Goal: Transaction & Acquisition: Purchase product/service

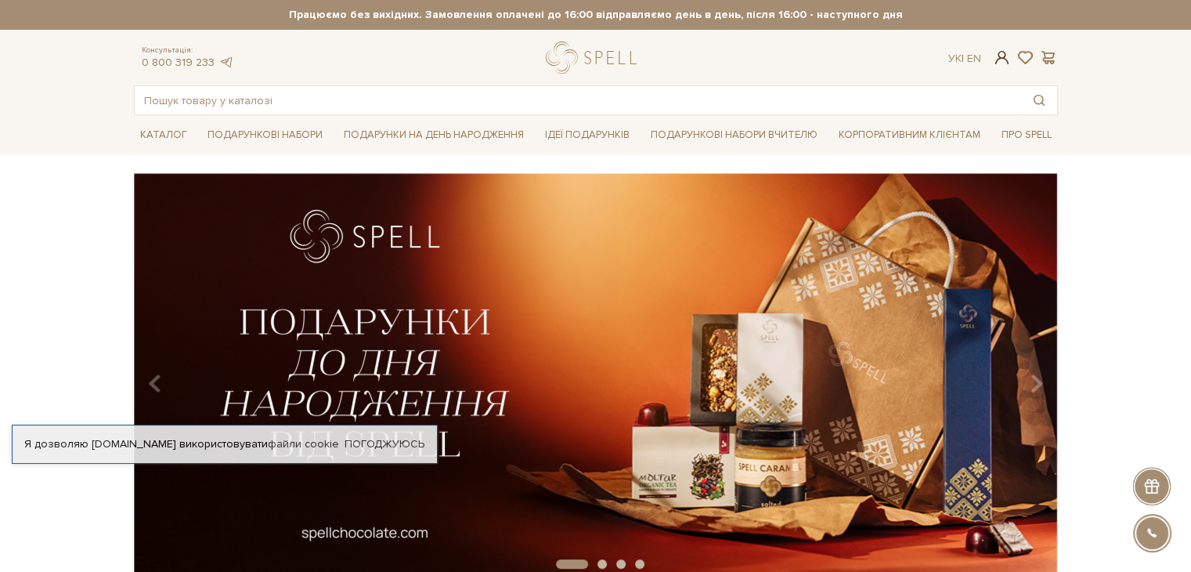
click at [999, 60] on span at bounding box center [1001, 57] width 19 height 16
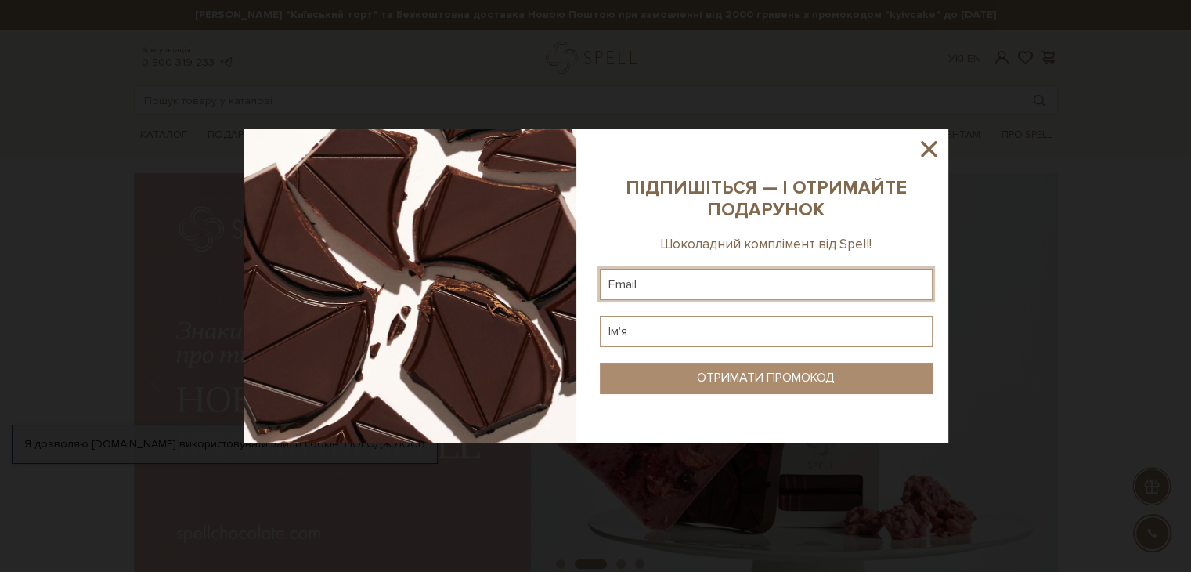
click at [642, 288] on input "text" at bounding box center [766, 284] width 333 height 31
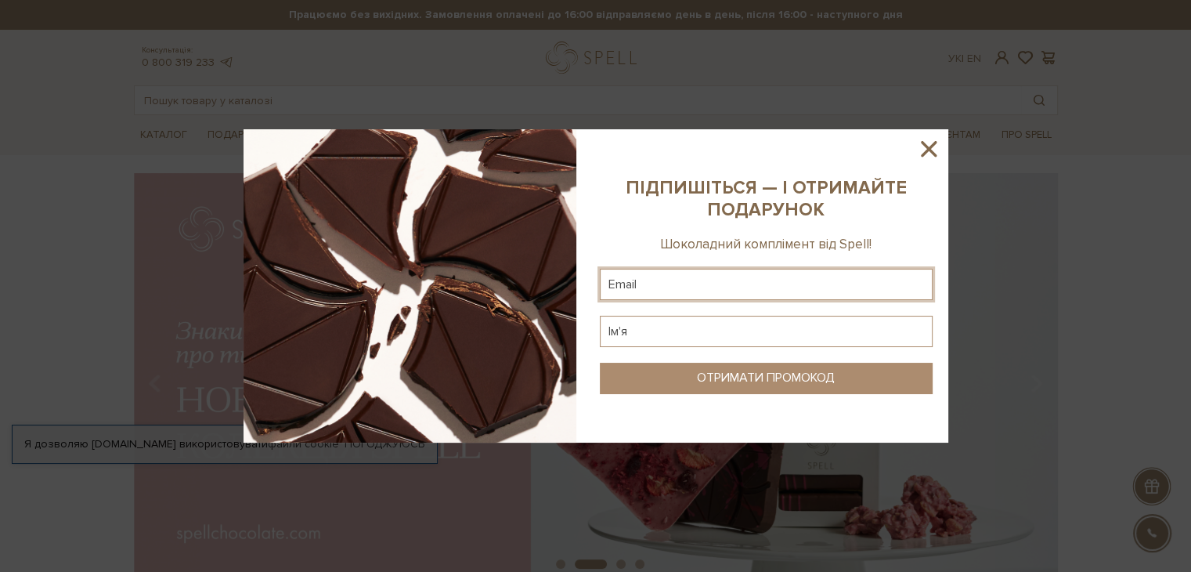
paste input "popenkoanastasiia@gmail.com"
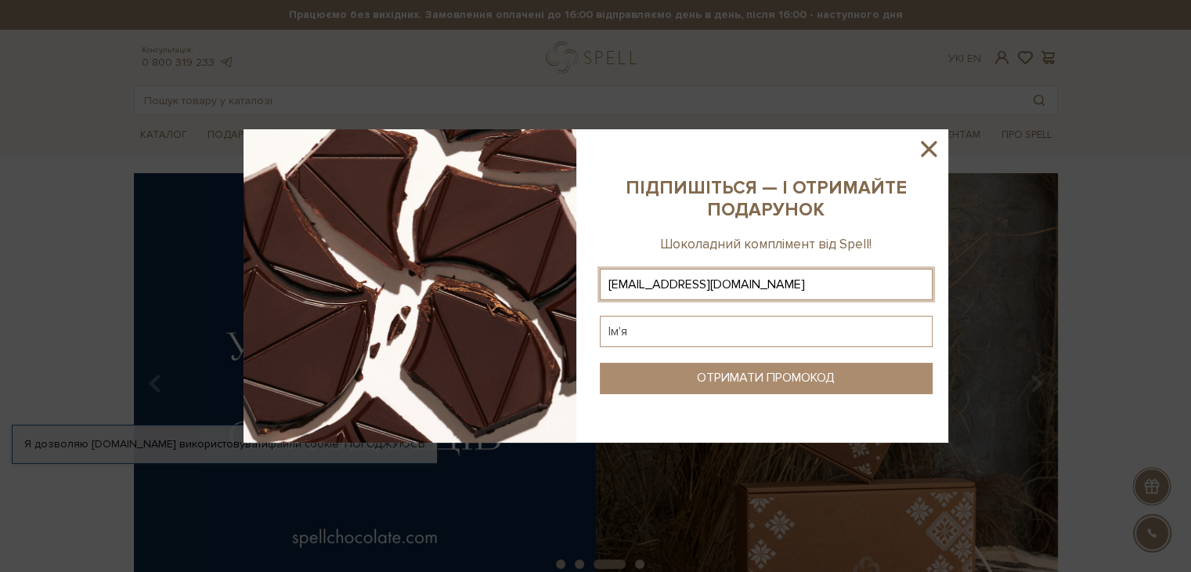
type input "popenkoanastasiia@gmail.com"
click at [633, 327] on input "text" at bounding box center [766, 331] width 333 height 31
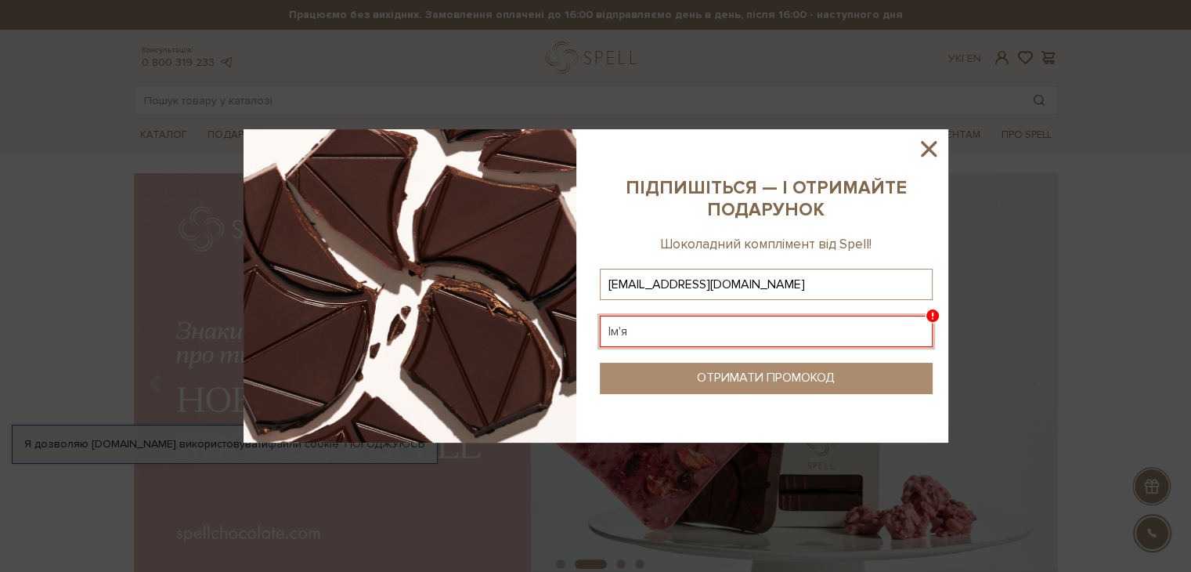
paste input "Revolution1410"
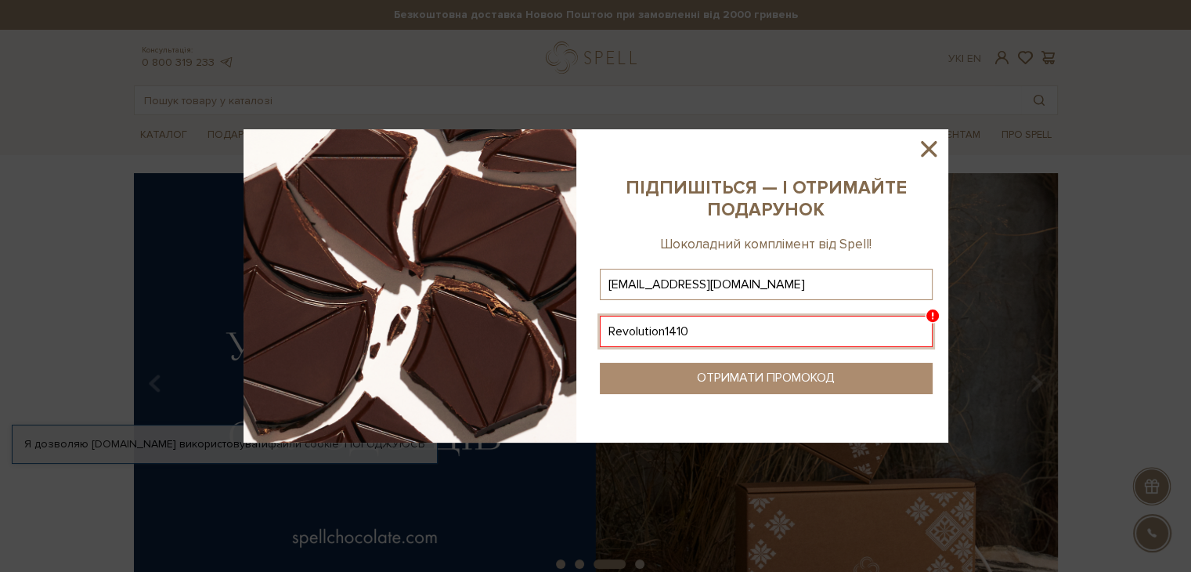
type input "Revolution1410"
click at [928, 148] on icon at bounding box center [929, 149] width 16 height 16
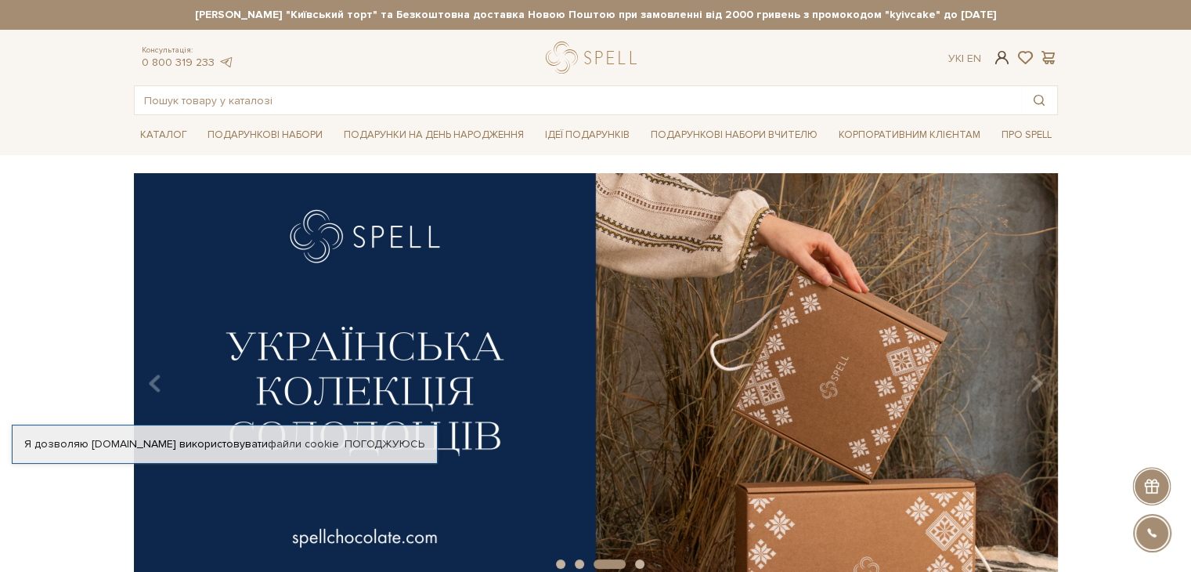
click at [1001, 57] on span at bounding box center [1001, 57] width 19 height 16
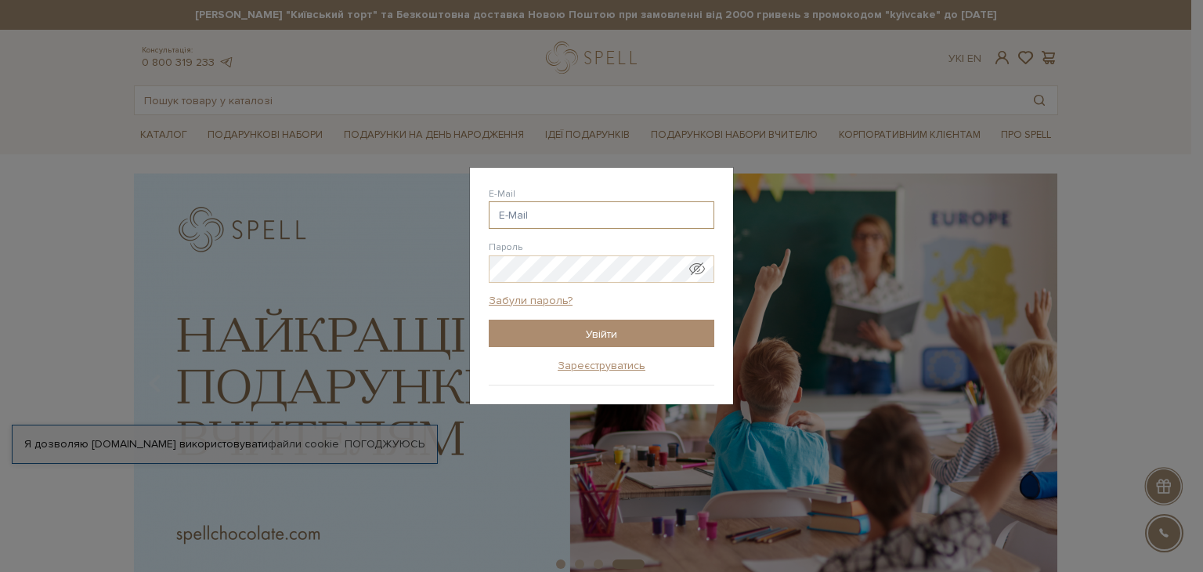
click at [519, 212] on input "E-Mail" at bounding box center [602, 214] width 226 height 27
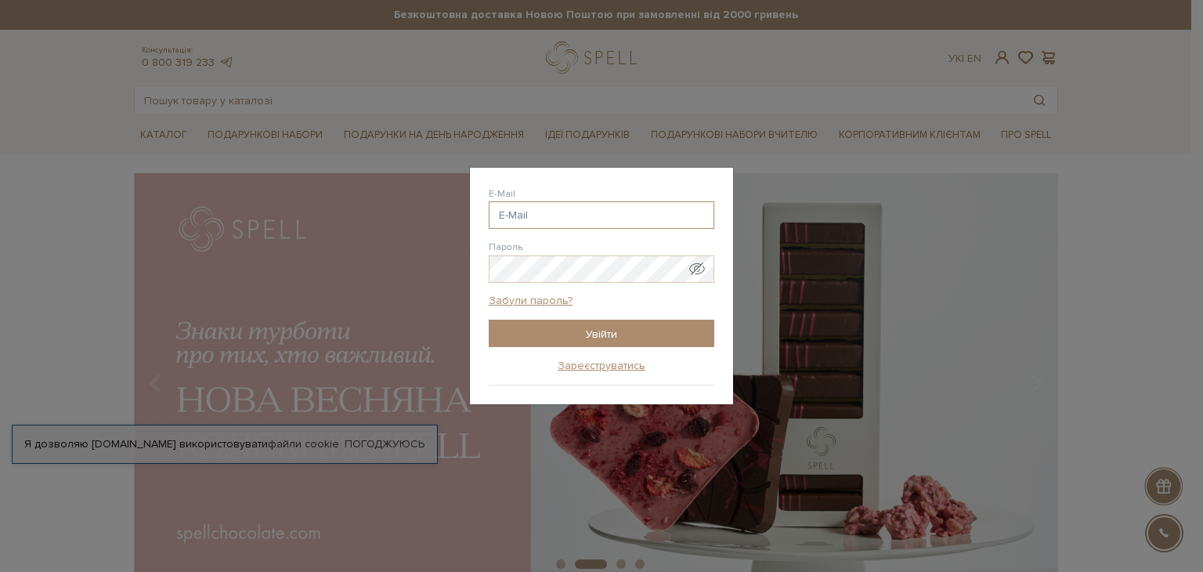
paste input "popenkoanastasiia@gmail.com"
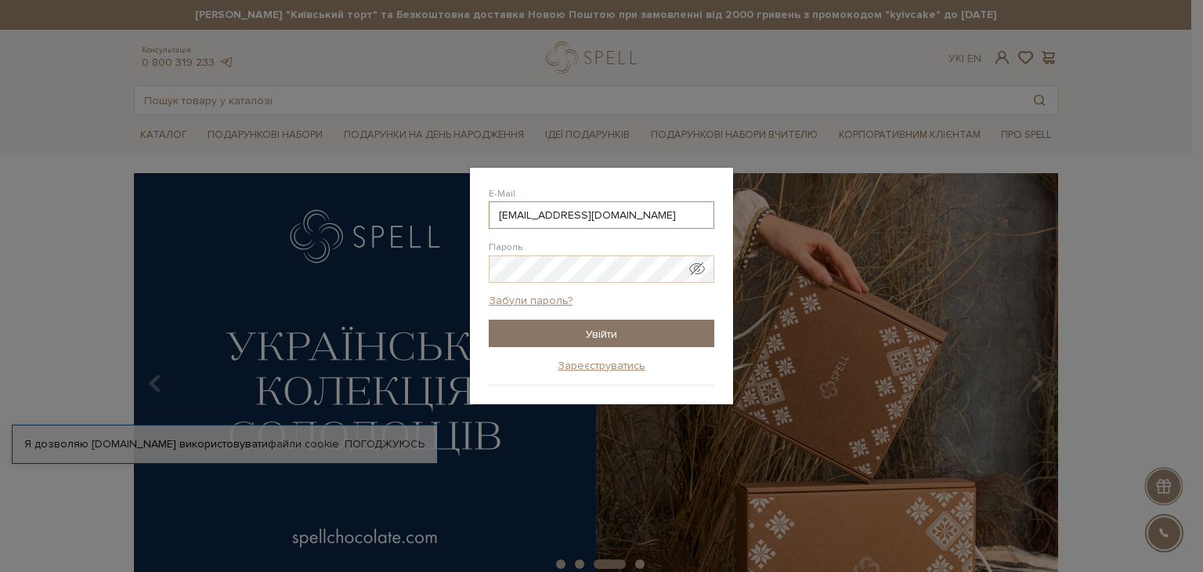
type input "popenkoanastasiia@gmail.com"
click at [617, 333] on input "Увійти" at bounding box center [602, 333] width 226 height 27
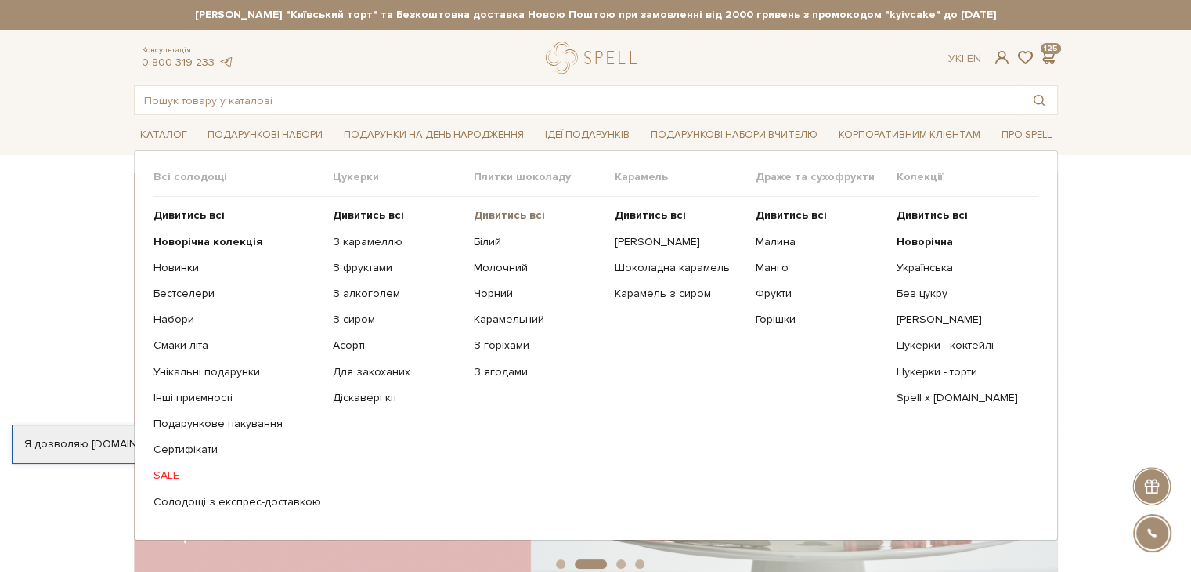
click at [504, 211] on b "Дивитись всі" at bounding box center [509, 214] width 71 height 13
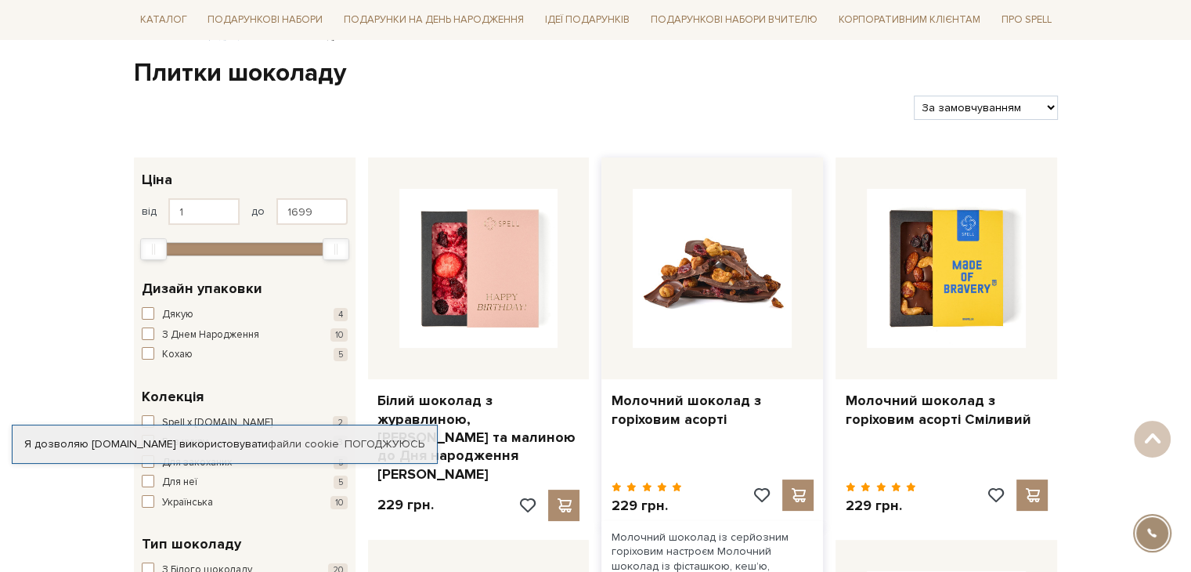
scroll to position [155, 0]
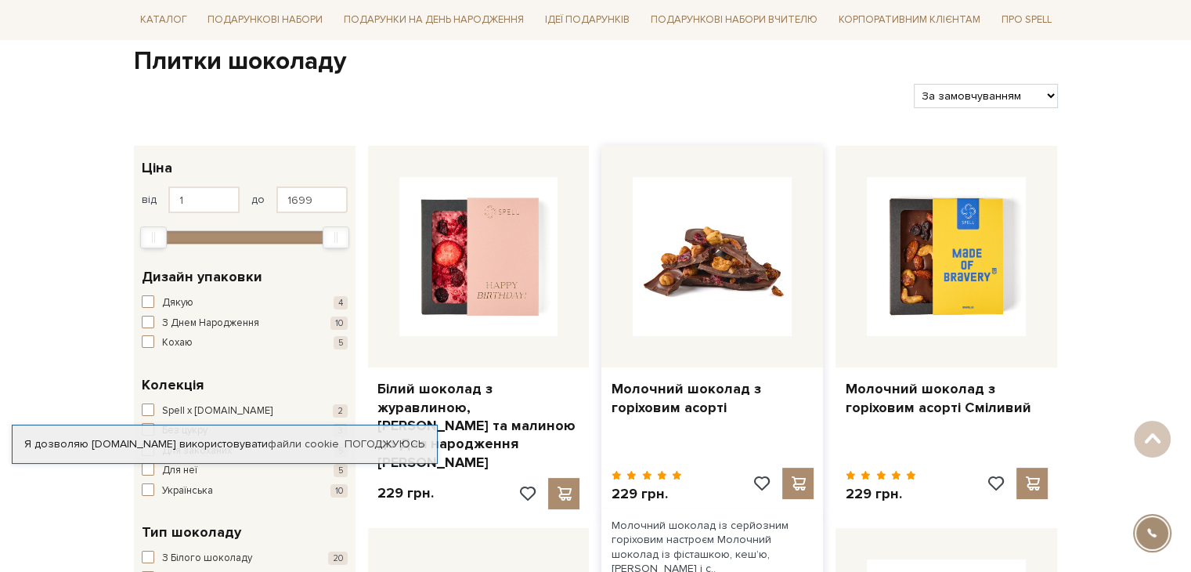
click at [690, 232] on img at bounding box center [712, 256] width 159 height 159
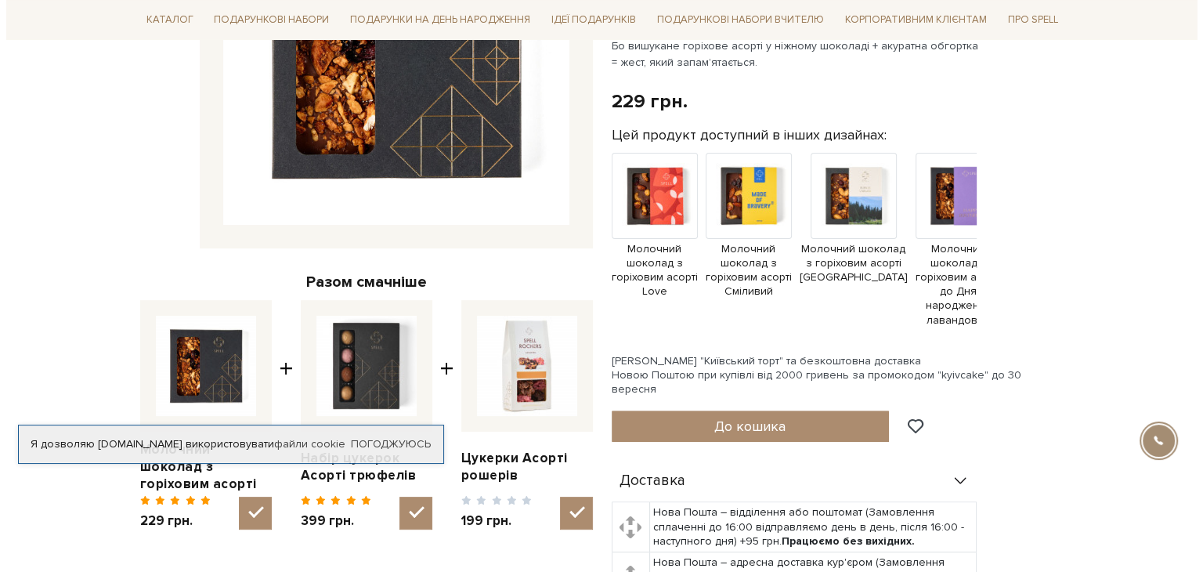
scroll to position [354, 0]
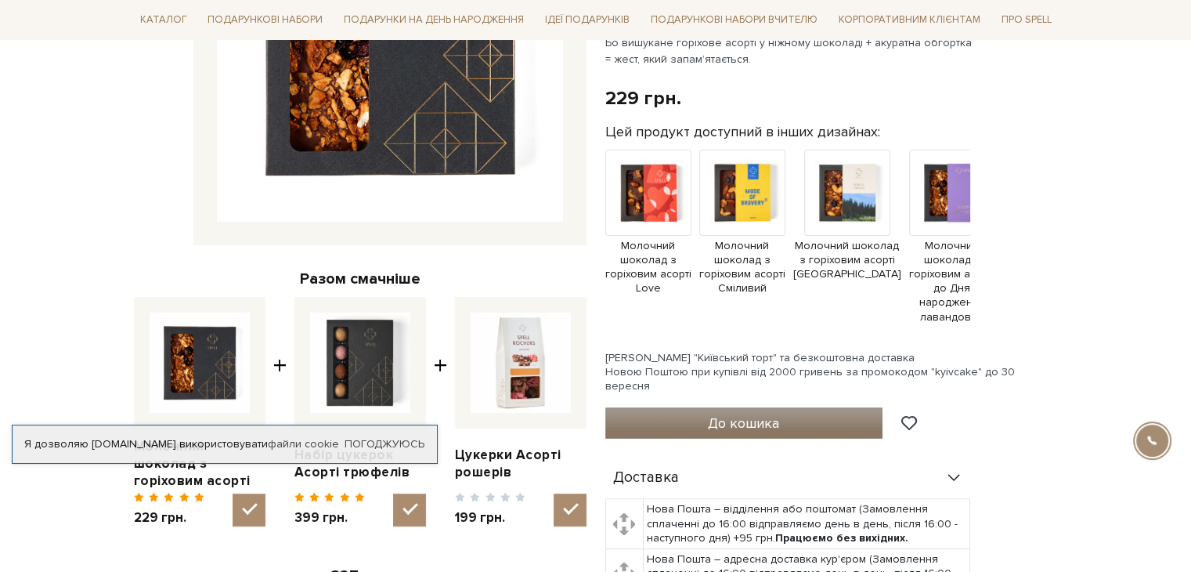
click at [715, 414] on span "До кошика" at bounding box center [743, 422] width 71 height 17
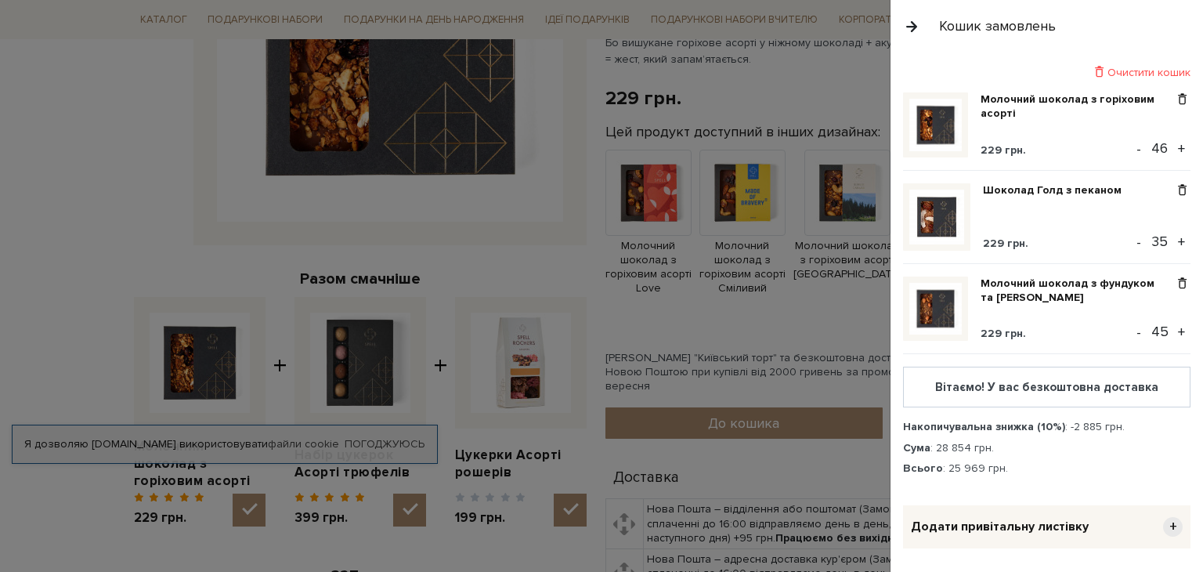
click at [1174, 144] on button "+" at bounding box center [1182, 148] width 18 height 23
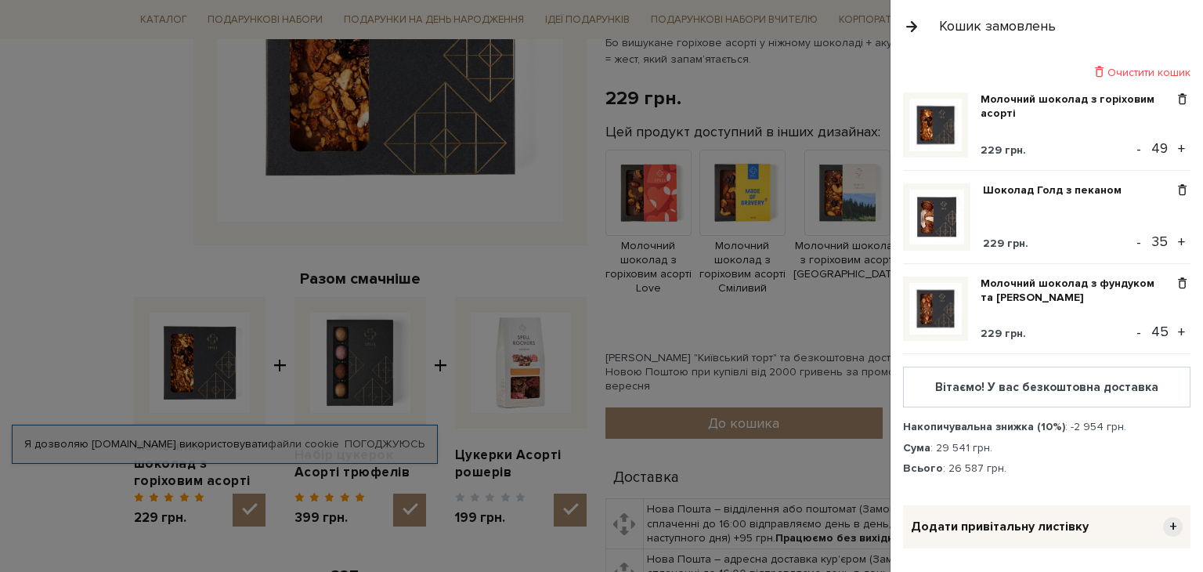
click at [1174, 144] on button "+" at bounding box center [1182, 148] width 18 height 23
click at [1173, 237] on button "+" at bounding box center [1182, 241] width 18 height 23
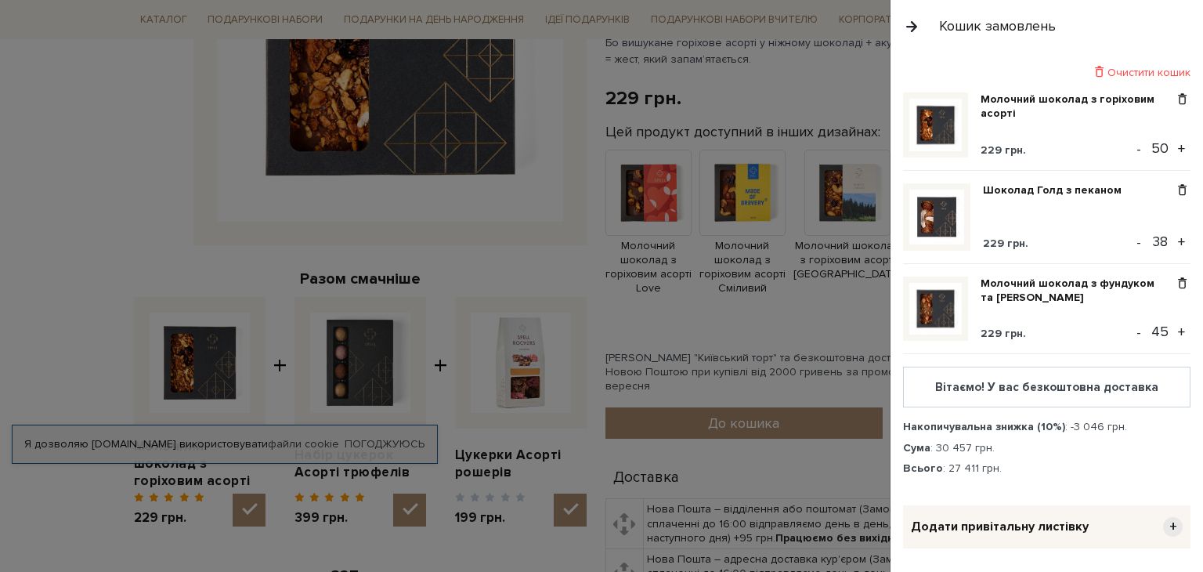
click at [1173, 237] on button "+" at bounding box center [1182, 241] width 18 height 23
click at [1178, 332] on button "+" at bounding box center [1182, 331] width 18 height 23
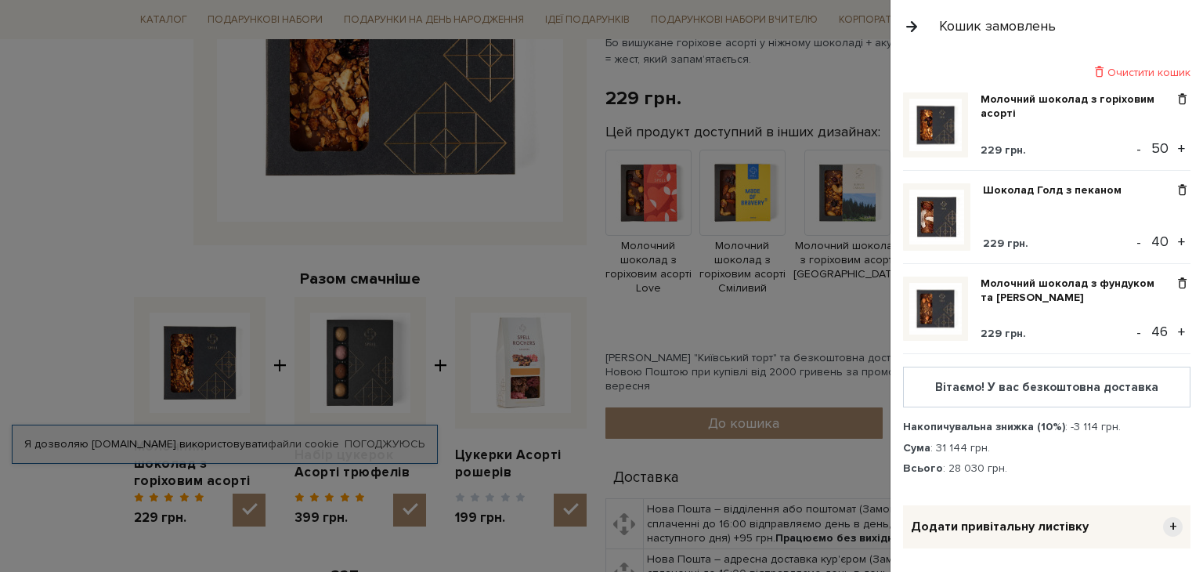
click at [1175, 328] on button "+" at bounding box center [1182, 331] width 18 height 23
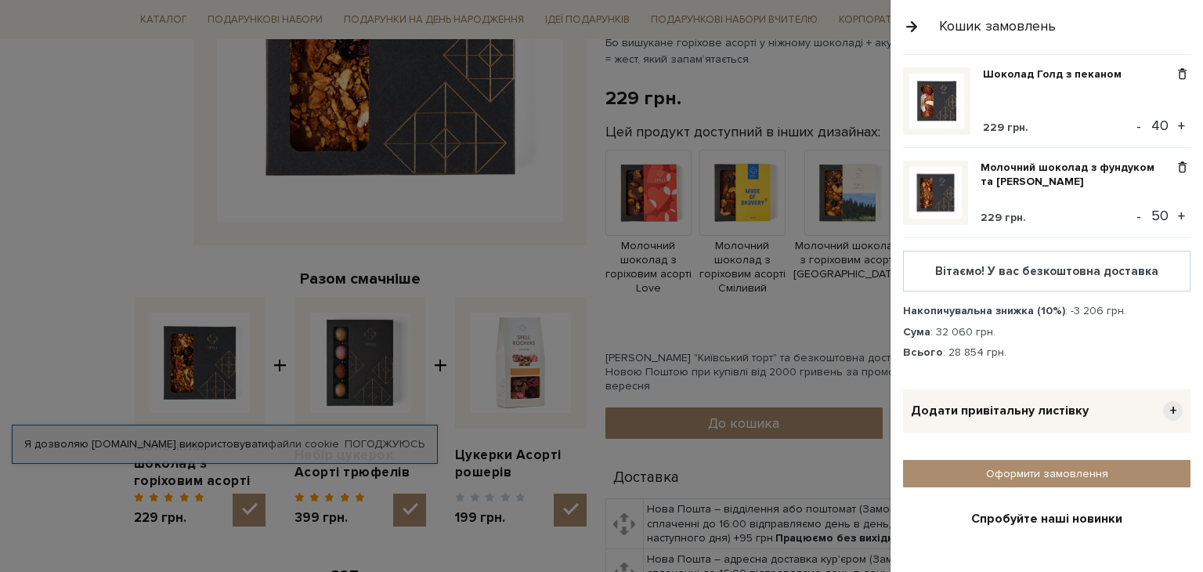
scroll to position [237, 0]
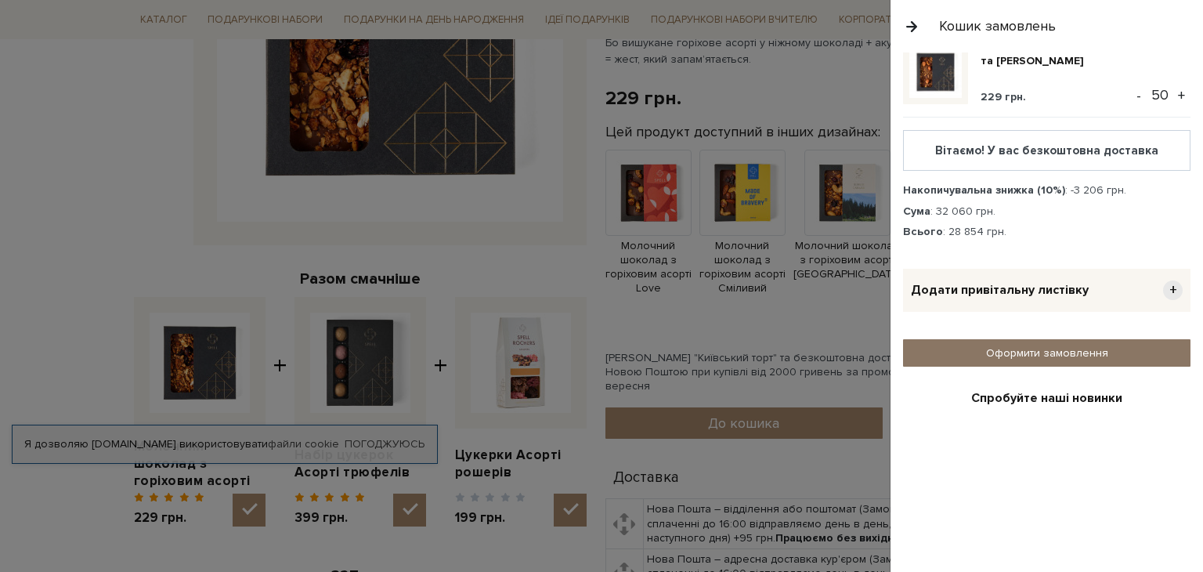
click at [1034, 352] on link "Оформити замовлення" at bounding box center [1046, 352] width 287 height 27
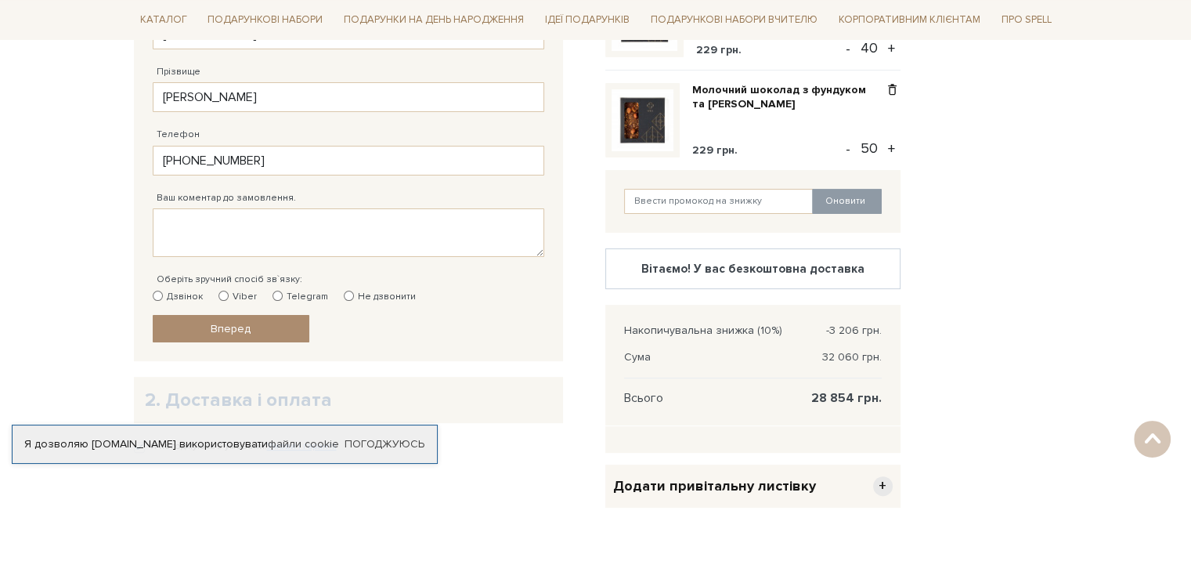
scroll to position [389, 0]
click at [219, 295] on input "Viber" at bounding box center [224, 296] width 10 height 10
radio input "true"
click at [228, 327] on span "Вперед" at bounding box center [231, 328] width 40 height 13
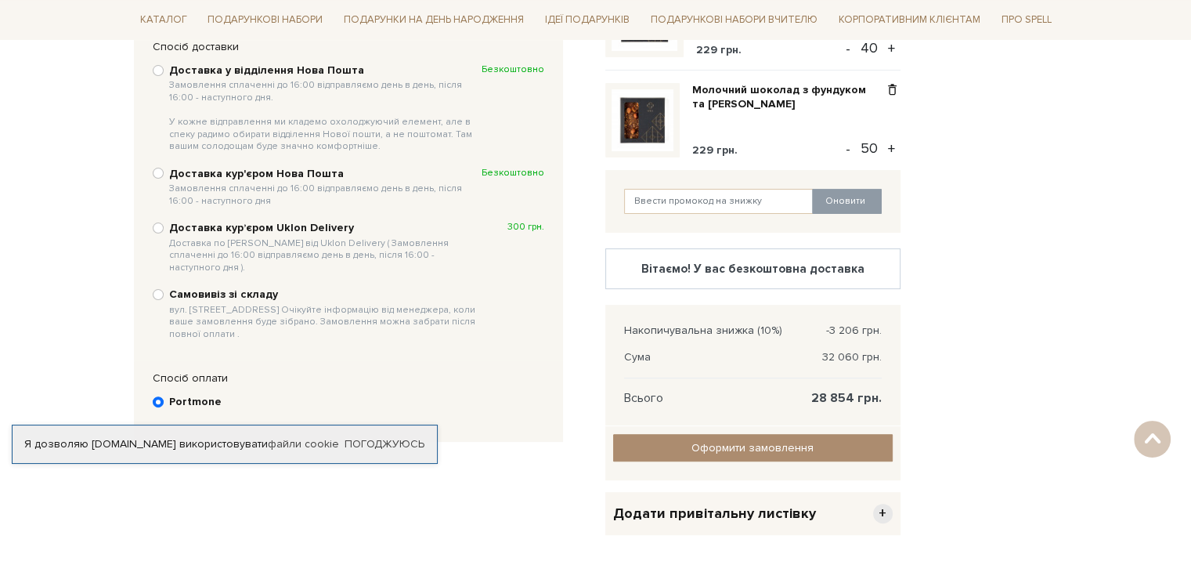
scroll to position [305, 0]
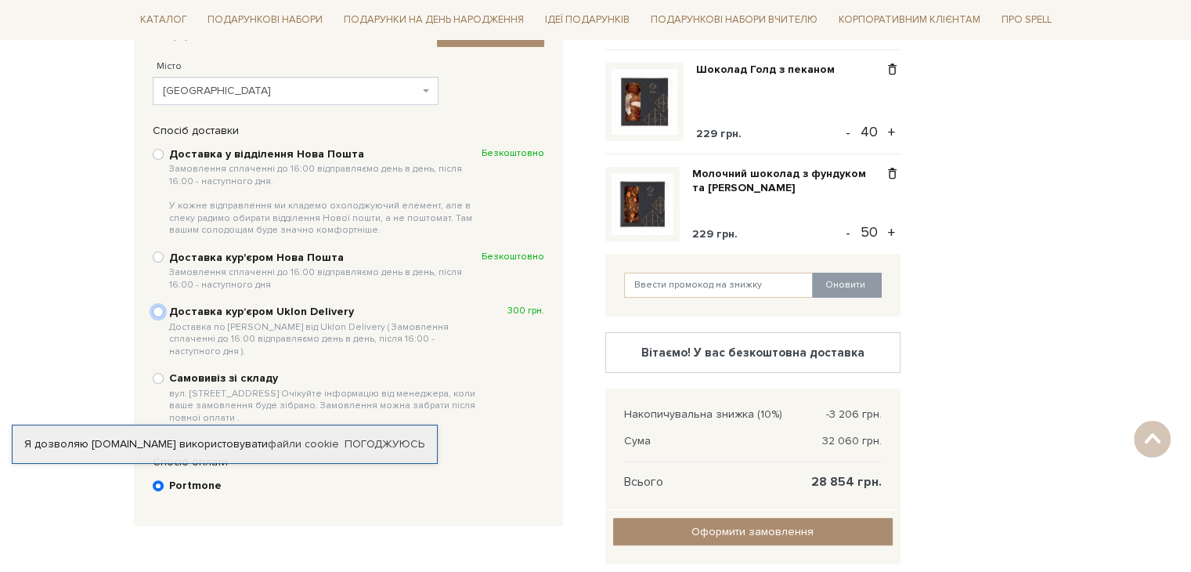
click at [156, 313] on input "Доставка курʼєром Uklon Delivery Доставка по Києву від Uklon Delivery ( Замовле…" at bounding box center [158, 311] width 11 height 11
radio input "true"
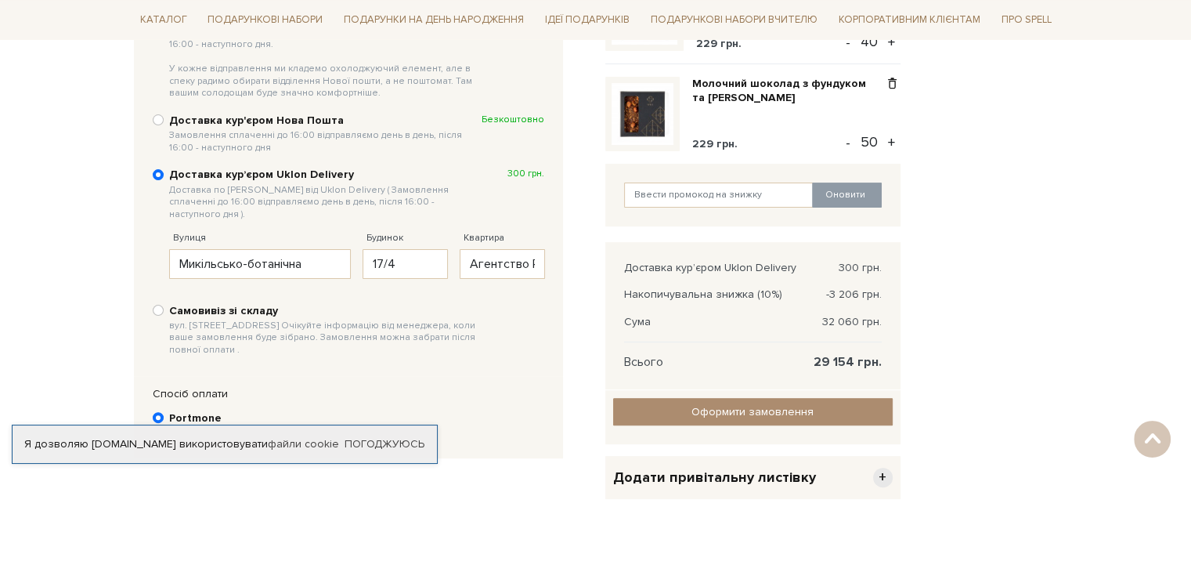
scroll to position [410, 0]
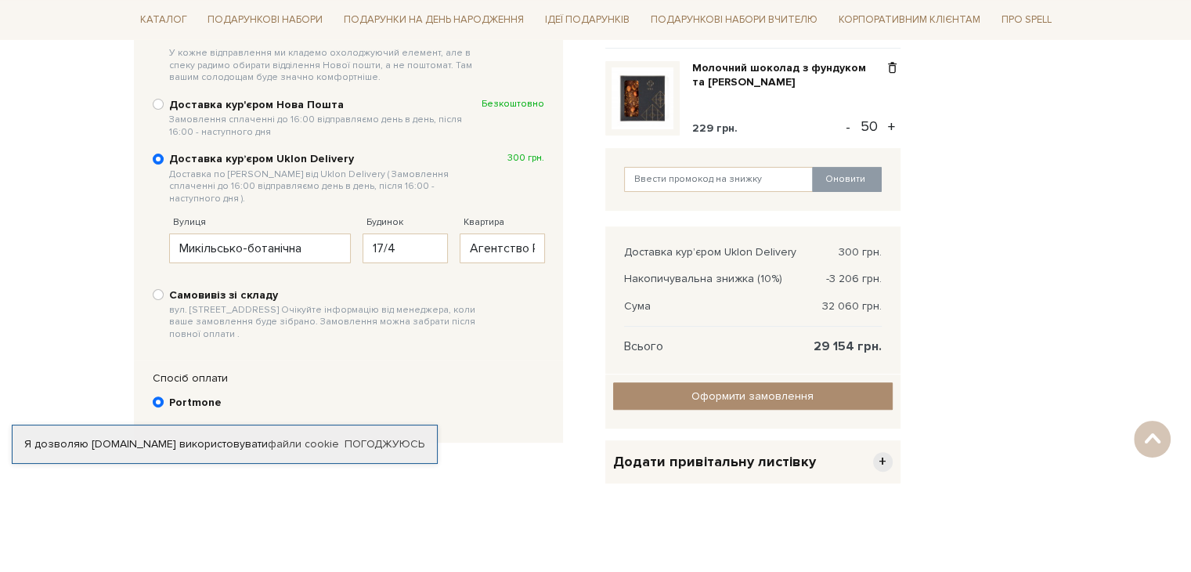
click at [162, 107] on div "Доставка кур'єром Нова Пошта Замовлення сплаченні до 16:00 відправляємо день в …" at bounding box center [349, 117] width 392 height 43
click at [157, 105] on input "Доставка кур'єром Нова Пошта Замовлення сплаченні до 16:00 відправляємо день в …" at bounding box center [158, 104] width 11 height 11
radio input "true"
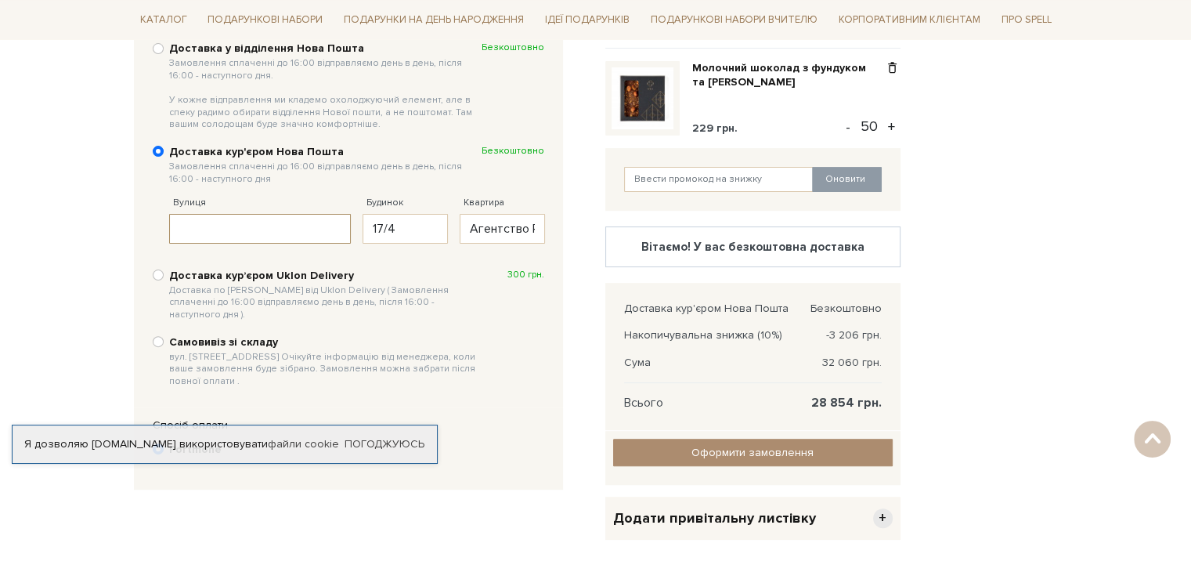
click at [280, 223] on input "Вулиця" at bounding box center [260, 229] width 183 height 30
type input "М"
click at [210, 280] on b "Доставка курʼєром Uklon Delivery Доставка по Києву від Uklon Delivery ( Замовле…" at bounding box center [325, 295] width 313 height 52
click at [164, 280] on input "Доставка курʼєром Uklon Delivery Доставка по Києву від Uklon Delivery ( Замовле…" at bounding box center [158, 274] width 11 height 11
radio input "true"
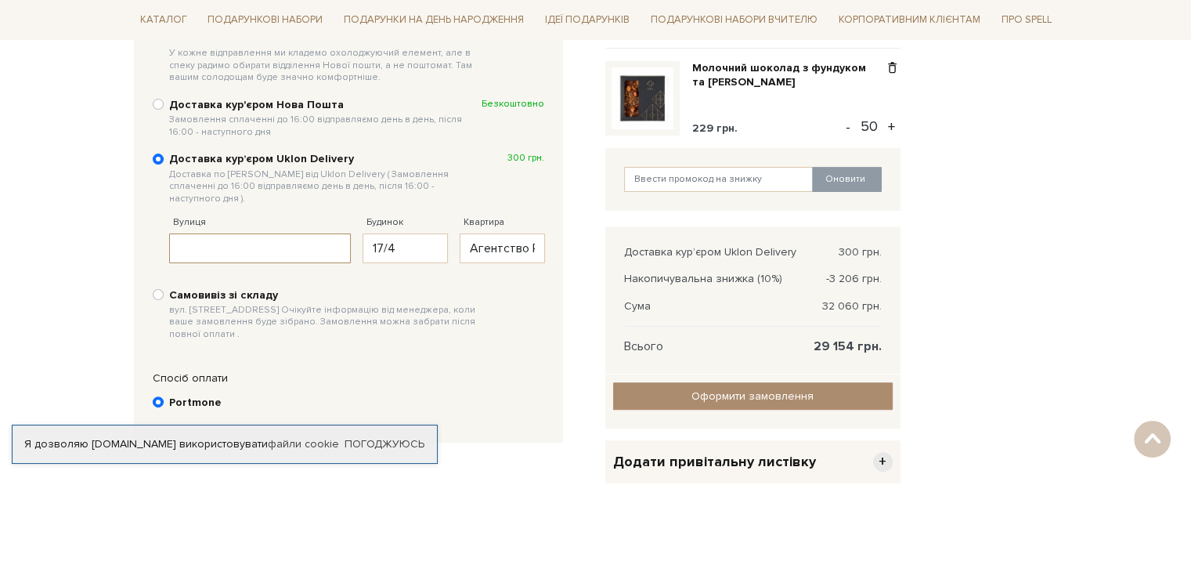
click at [237, 239] on input "Вулиця" at bounding box center [260, 248] width 183 height 30
click at [233, 114] on span "Замовлення сплаченні до 16:00 відправляємо день в день, після 16:00 - наступног…" at bounding box center [325, 126] width 313 height 24
click at [164, 110] on input "Доставка кур'єром Нова Пошта Замовлення сплаченні до 16:00 відправляємо день в …" at bounding box center [158, 104] width 11 height 11
radio input "true"
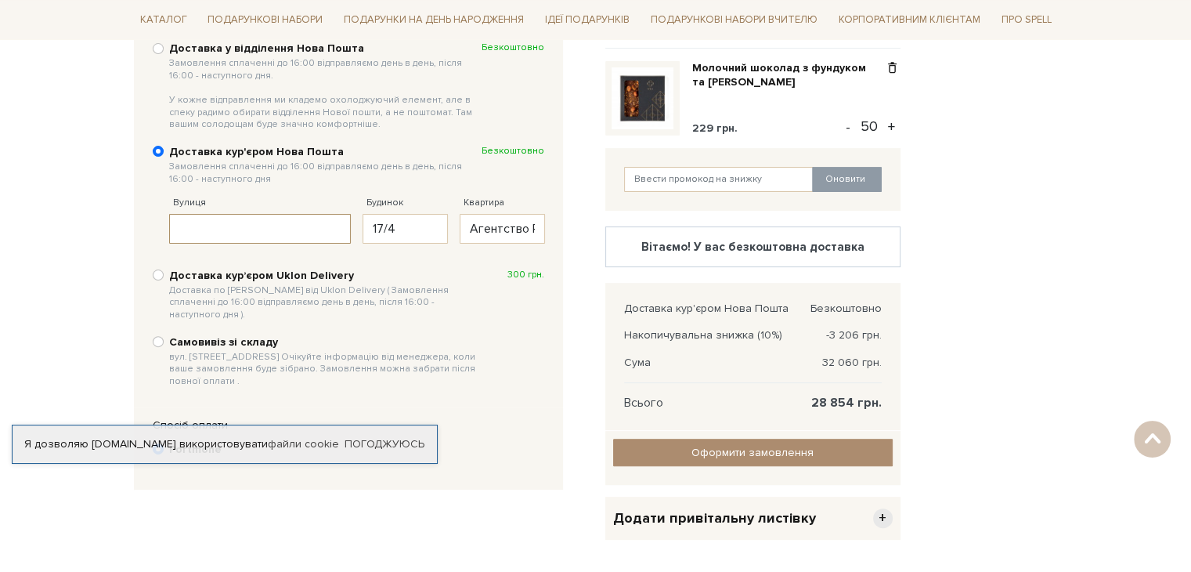
click at [235, 232] on input "Вулиця" at bounding box center [260, 229] width 183 height 30
type input "Микільсько-ботанічна"
click at [389, 278] on b "Доставка курʼєром Uklon Delivery Доставка по Києву від Uklon Delivery ( Замовле…" at bounding box center [325, 295] width 313 height 52
click at [164, 278] on input "Доставка курʼєром Uklon Delivery Доставка по Києву від Uklon Delivery ( Замовле…" at bounding box center [158, 274] width 11 height 11
radio input "true"
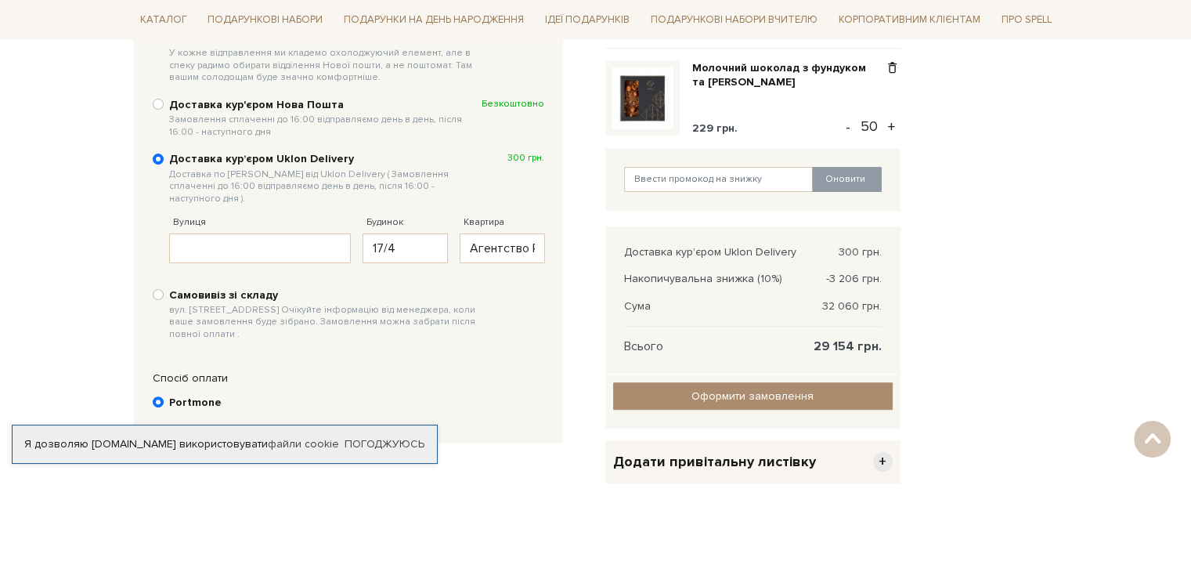
click at [242, 129] on span "Замовлення сплаченні до 16:00 відправляємо день в день, після 16:00 - наступног…" at bounding box center [325, 126] width 313 height 24
click at [164, 110] on input "Доставка кур'єром Нова Пошта Замовлення сплаченні до 16:00 відправляємо день в …" at bounding box center [158, 104] width 11 height 11
radio input "true"
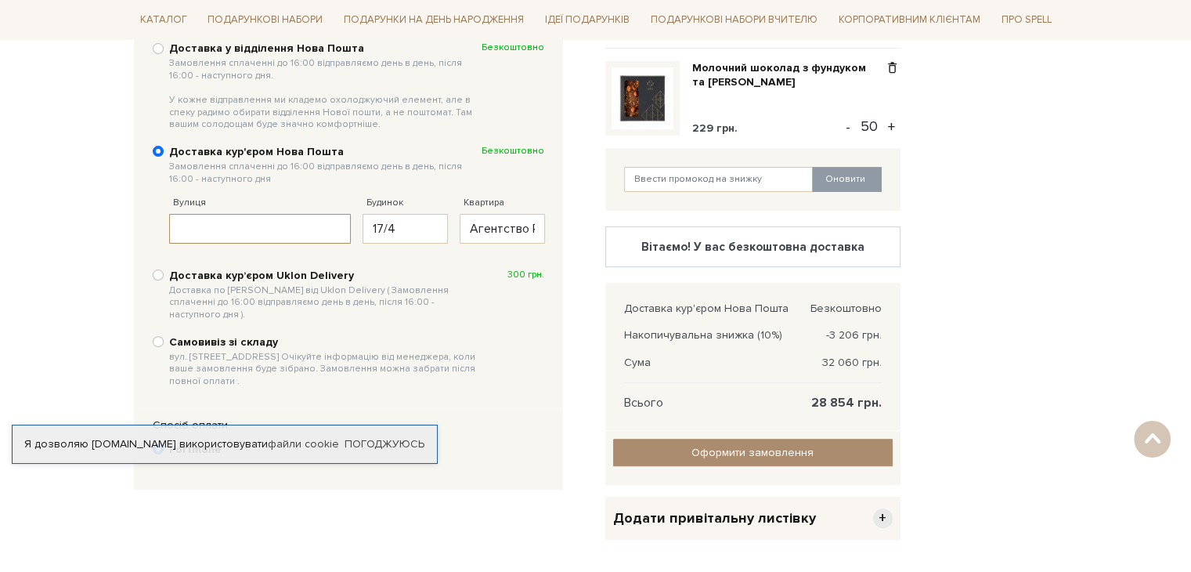
click at [254, 230] on input "Вулиця" at bounding box center [260, 229] width 183 height 30
type input "Микільсько-ботанічна"
click at [469, 515] on div "Відправити Для себе У подарунок 1. Контактні дані Ім'я По-батькові Анастасія За…" at bounding box center [361, 248] width 472 height 707
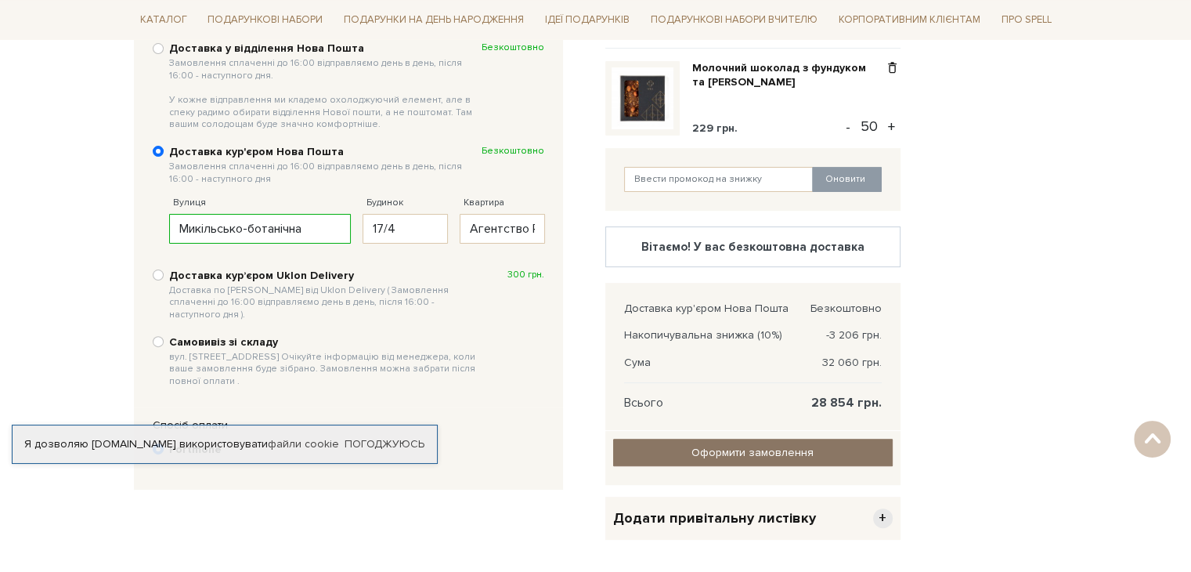
click at [709, 458] on link "Оформити замовлення" at bounding box center [753, 452] width 280 height 27
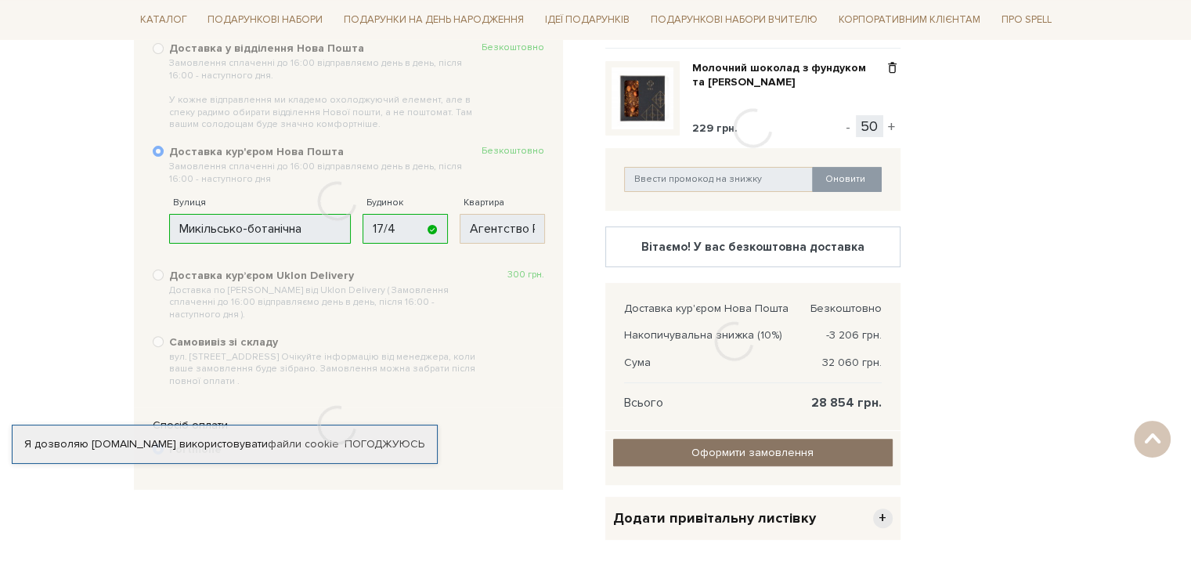
scroll to position [352, 0]
